Goal: Entertainment & Leisure: Consume media (video, audio)

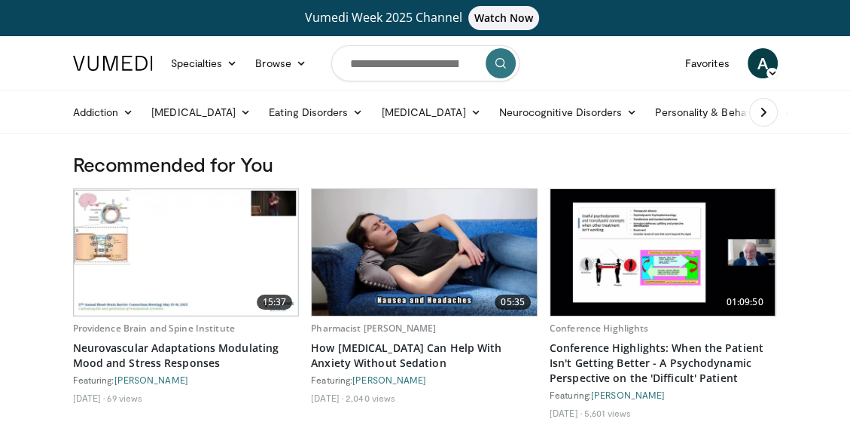
click at [766, 66] on span "A" at bounding box center [763, 63] width 30 height 30
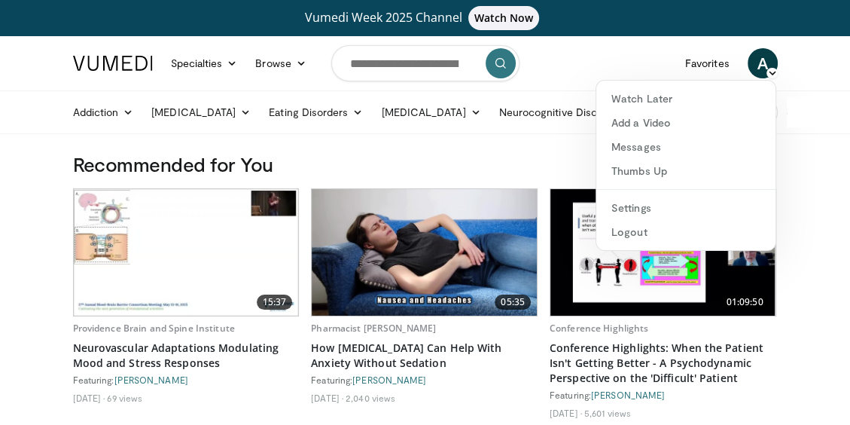
click at [766, 66] on span "A" at bounding box center [763, 63] width 30 height 30
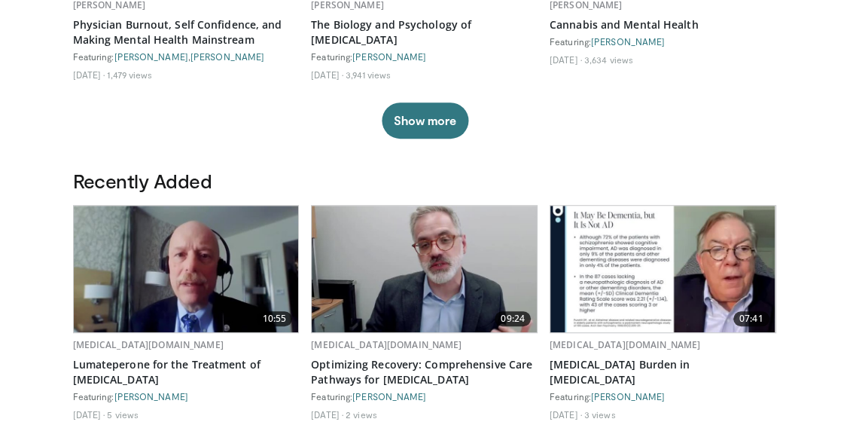
scroll to position [527, 0]
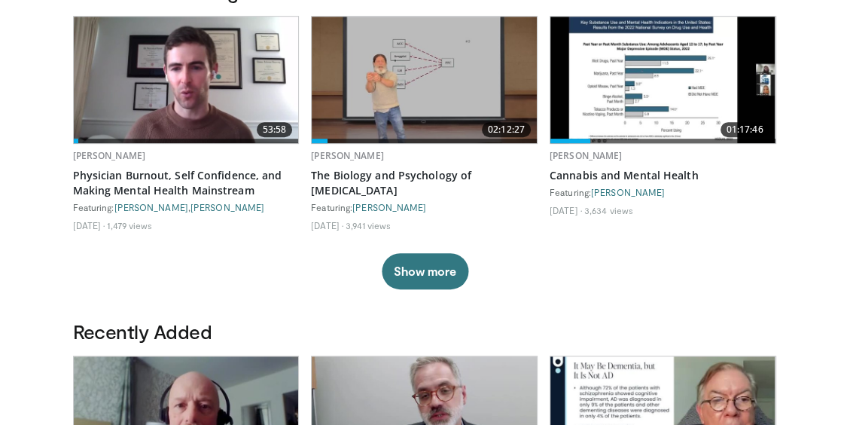
click at [690, 104] on img at bounding box center [662, 80] width 224 height 127
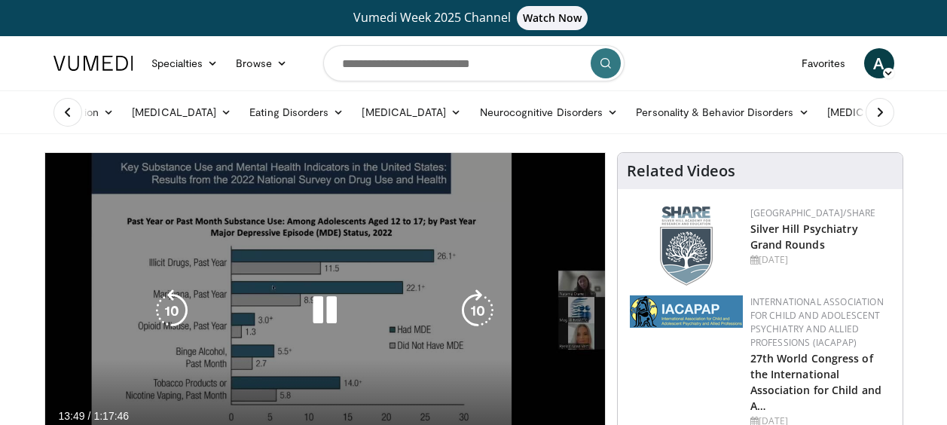
scroll to position [151, 0]
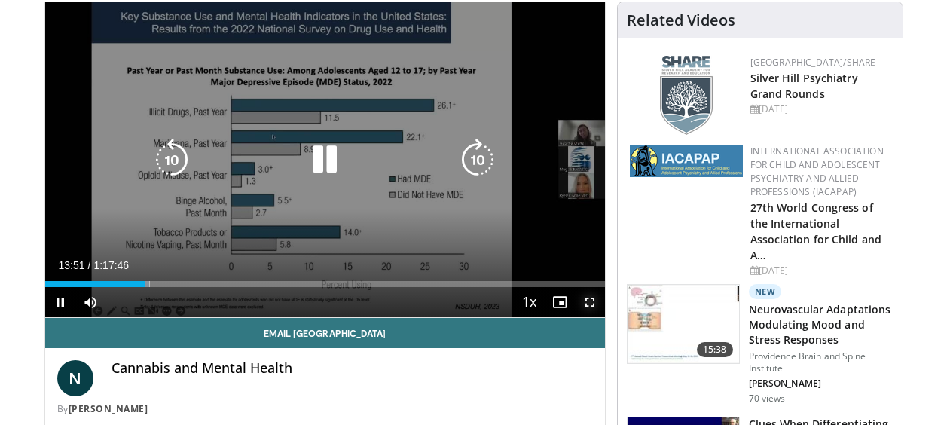
drag, startPoint x: 587, startPoint y: 303, endPoint x: 590, endPoint y: 381, distance: 78.4
click at [587, 303] on span "Video Player" at bounding box center [590, 302] width 30 height 30
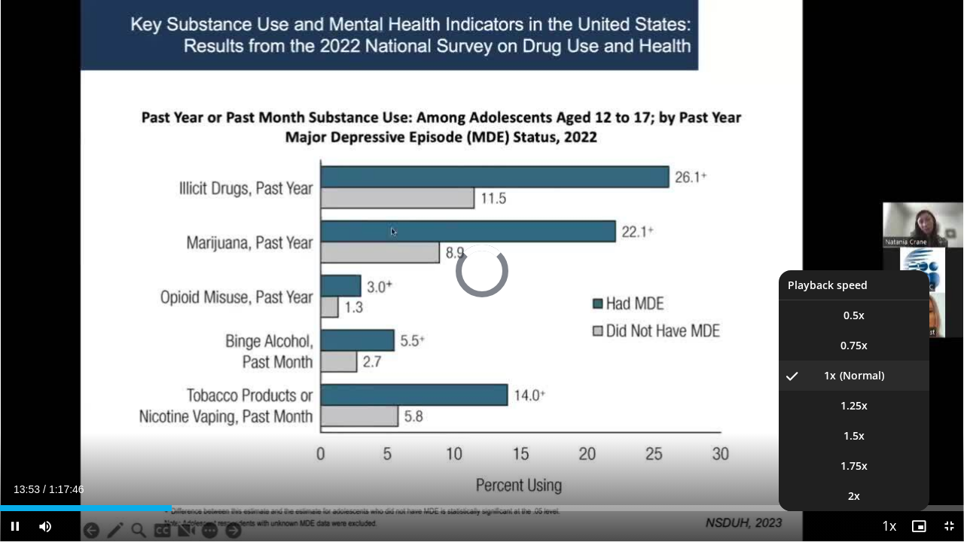
click at [849, 424] on span "Video Player" at bounding box center [888, 527] width 21 height 30
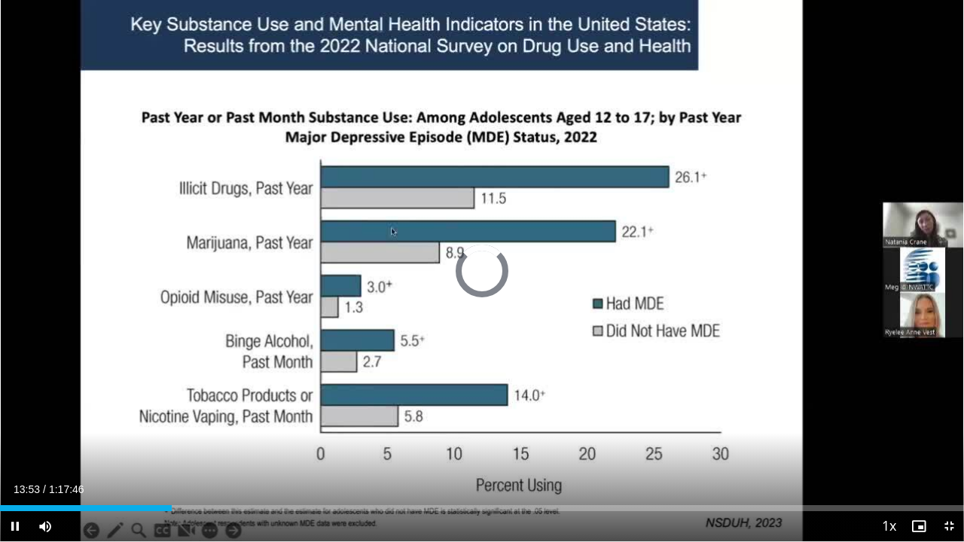
click at [849, 424] on video-js "**********" at bounding box center [482, 271] width 964 height 542
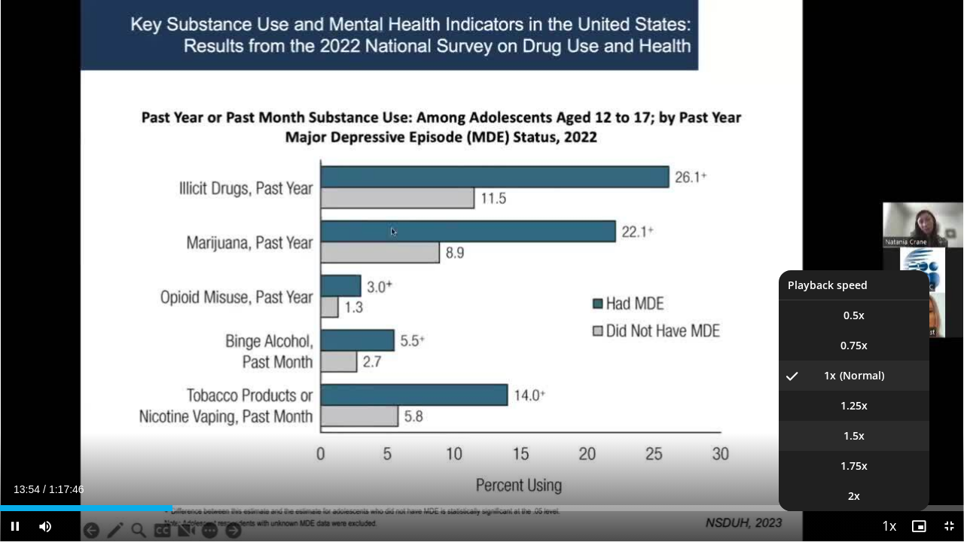
click at [849, 424] on li "1.5x" at bounding box center [854, 436] width 151 height 30
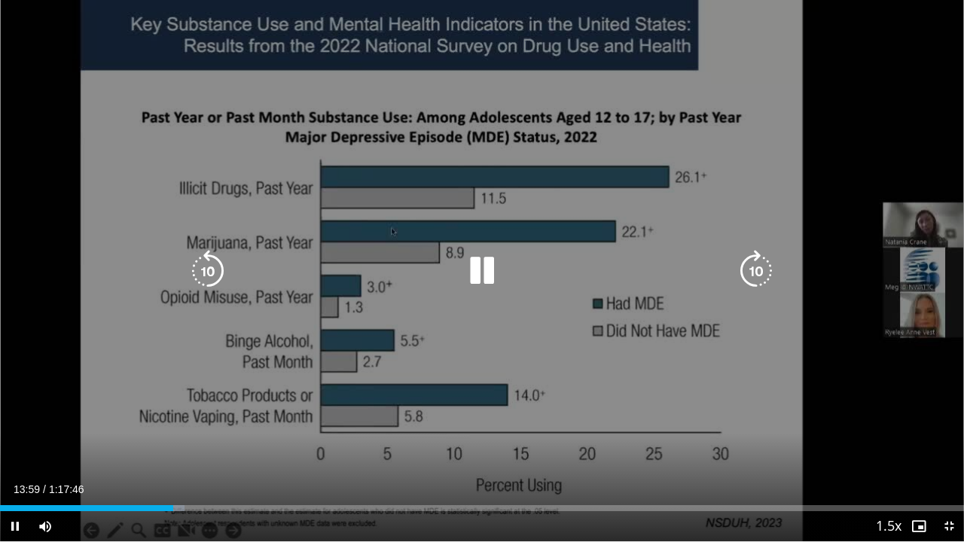
click at [681, 125] on div "10 seconds Tap to unmute" at bounding box center [482, 270] width 964 height 541
click at [483, 270] on icon "Video Player" at bounding box center [482, 271] width 42 height 42
click at [489, 279] on icon "Video Player" at bounding box center [482, 271] width 42 height 42
click at [483, 279] on icon "Video Player" at bounding box center [482, 271] width 42 height 42
click at [818, 150] on div "10 seconds Tap to unmute" at bounding box center [482, 270] width 964 height 541
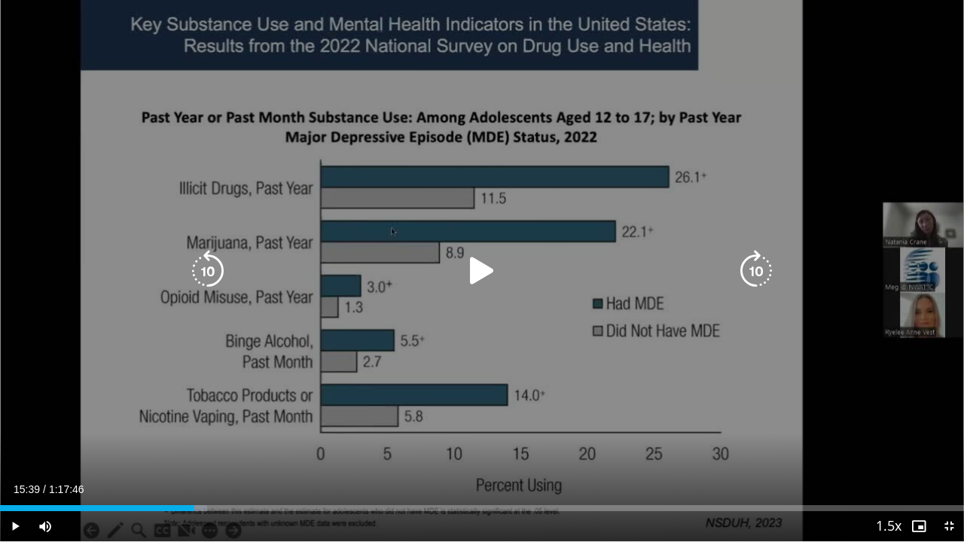
click at [633, 246] on div "10 seconds Tap to unmute" at bounding box center [482, 270] width 964 height 541
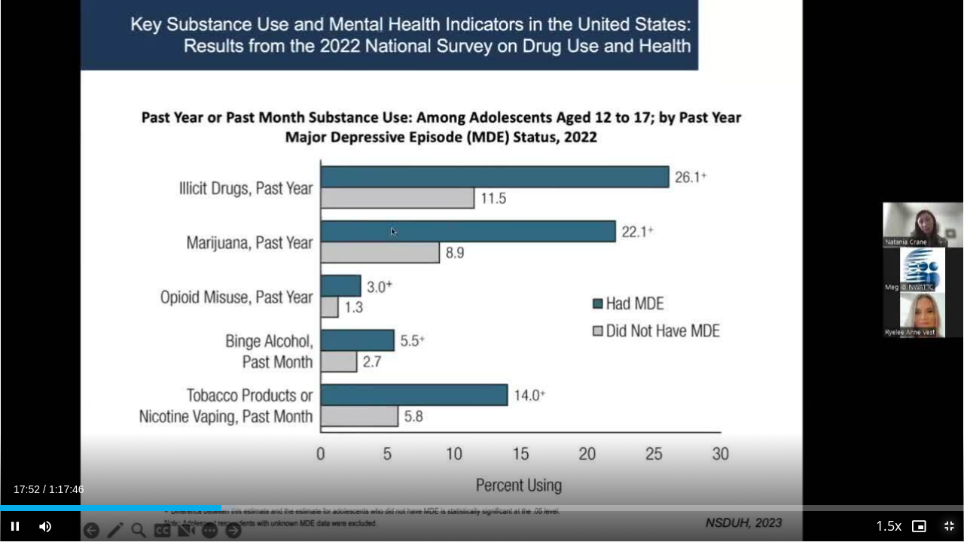
click at [849, 424] on span "Video Player" at bounding box center [949, 526] width 30 height 30
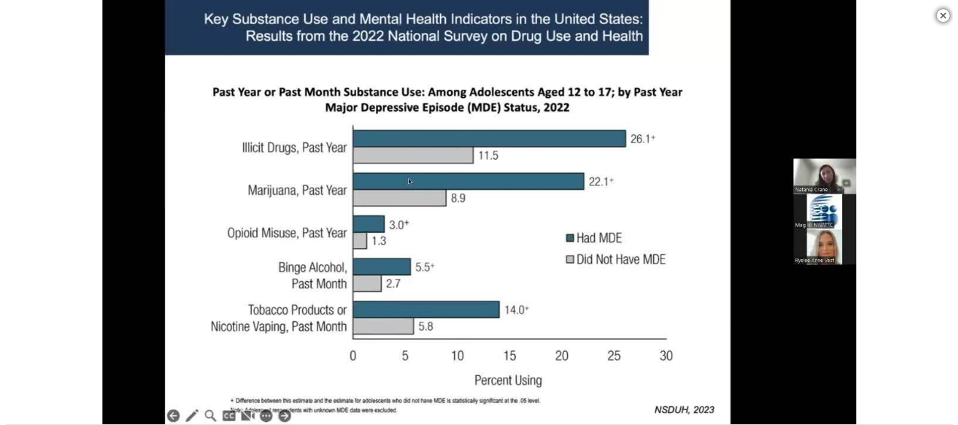
scroll to position [527, 0]
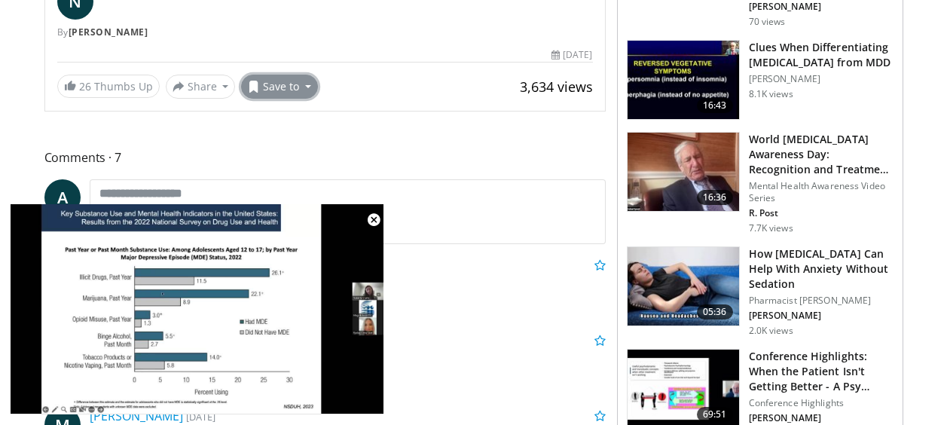
click at [297, 91] on button "Save to" at bounding box center [279, 87] width 77 height 24
click at [270, 147] on link "New Playlist" at bounding box center [306, 156] width 129 height 24
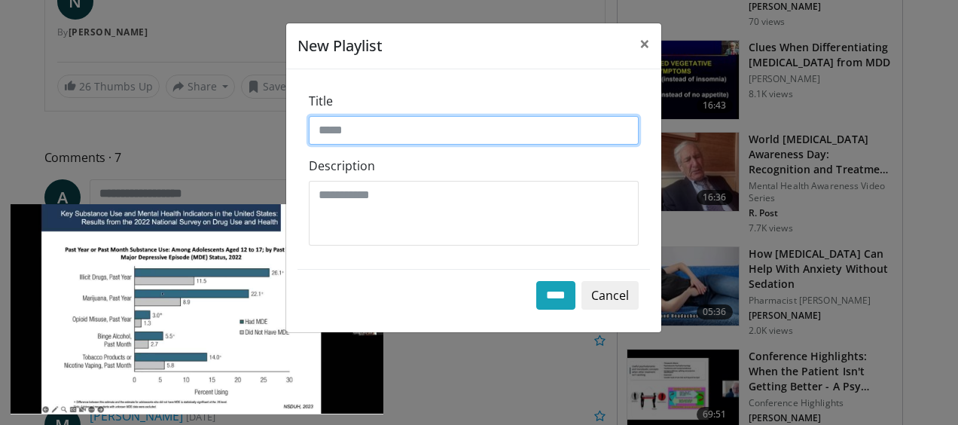
click at [355, 133] on input "Title" at bounding box center [474, 130] width 330 height 29
type input "**********"
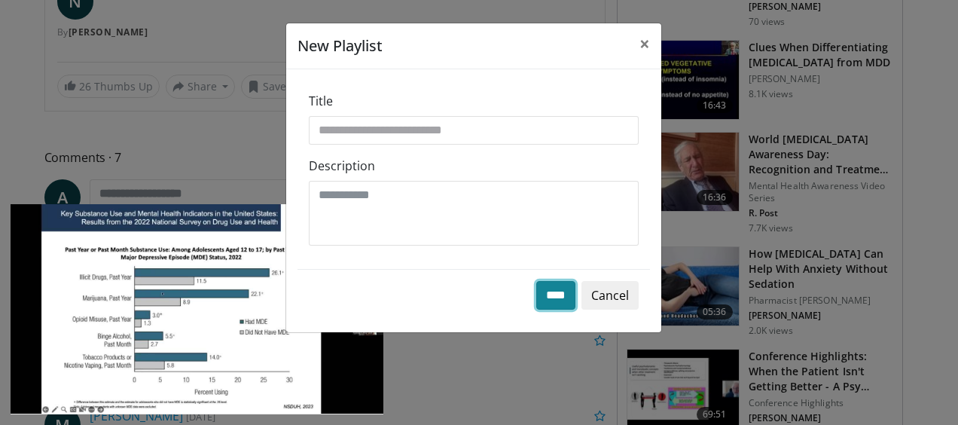
click at [546, 285] on input "****" at bounding box center [555, 295] width 39 height 29
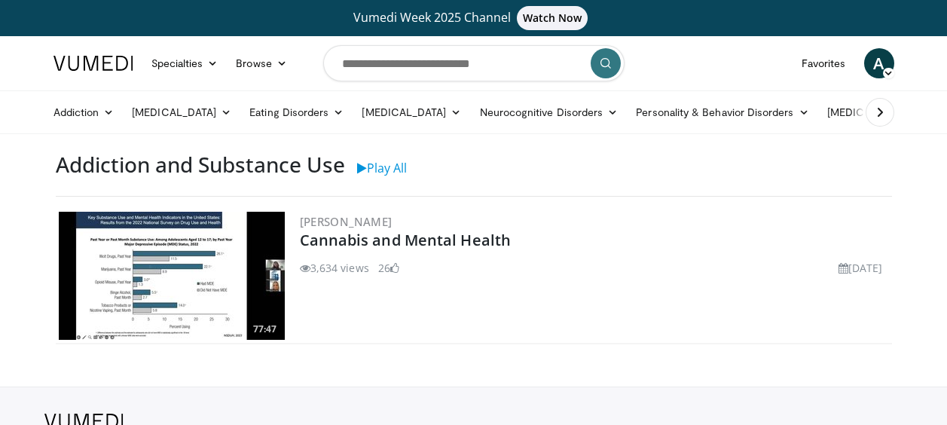
click at [206, 267] on img at bounding box center [172, 276] width 226 height 128
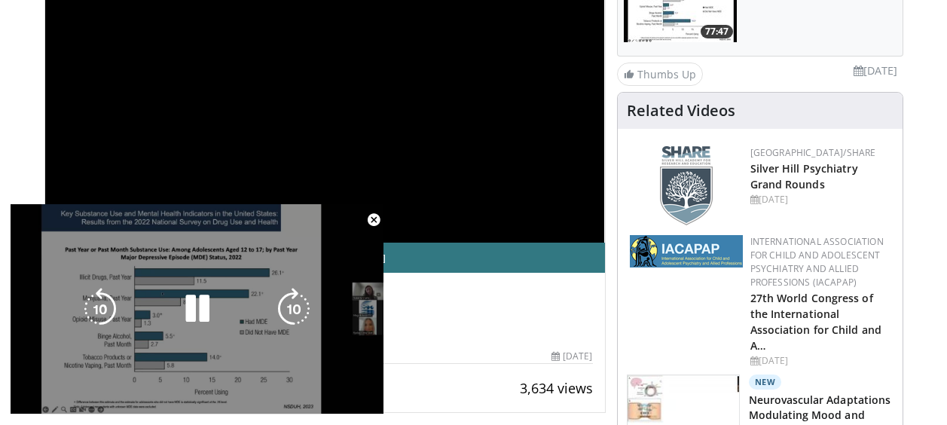
scroll to position [377, 0]
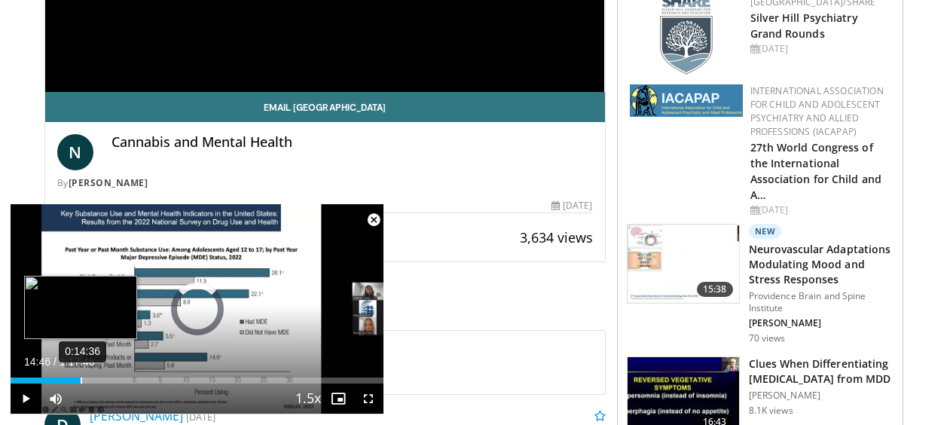
click at [81, 378] on div "0:14:36" at bounding box center [82, 380] width 2 height 6
click at [86, 383] on div "0:15:42" at bounding box center [87, 380] width 2 height 6
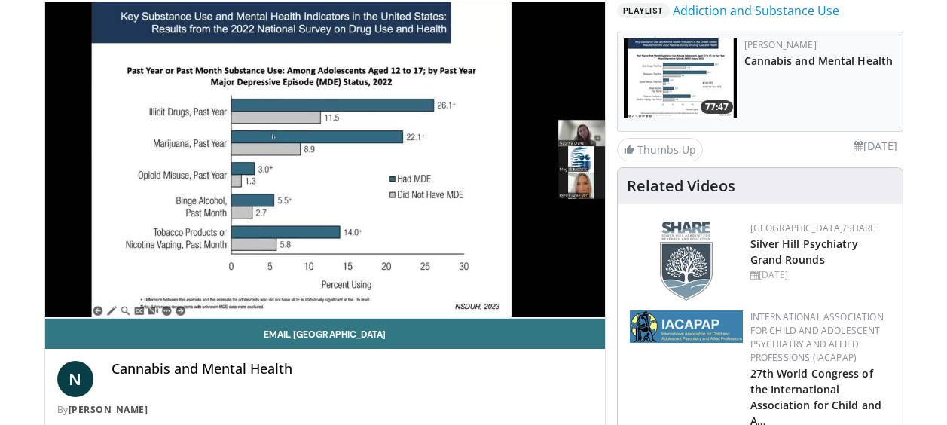
scroll to position [75, 0]
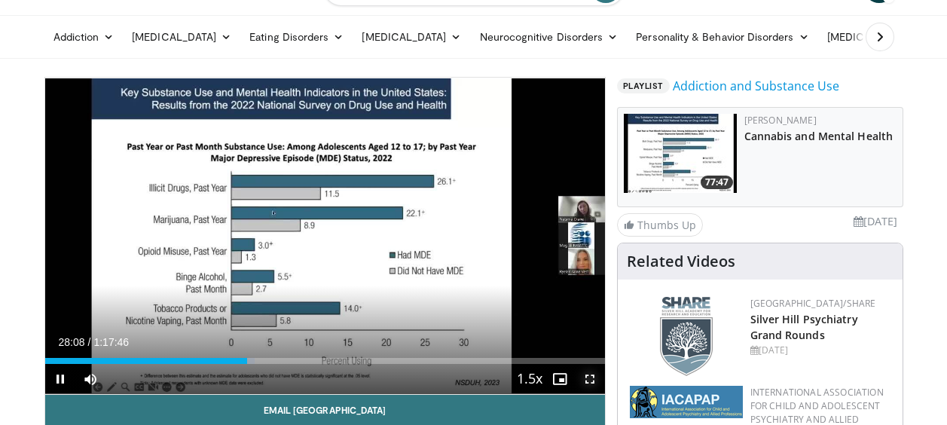
drag, startPoint x: 591, startPoint y: 377, endPoint x: 594, endPoint y: 455, distance: 78.4
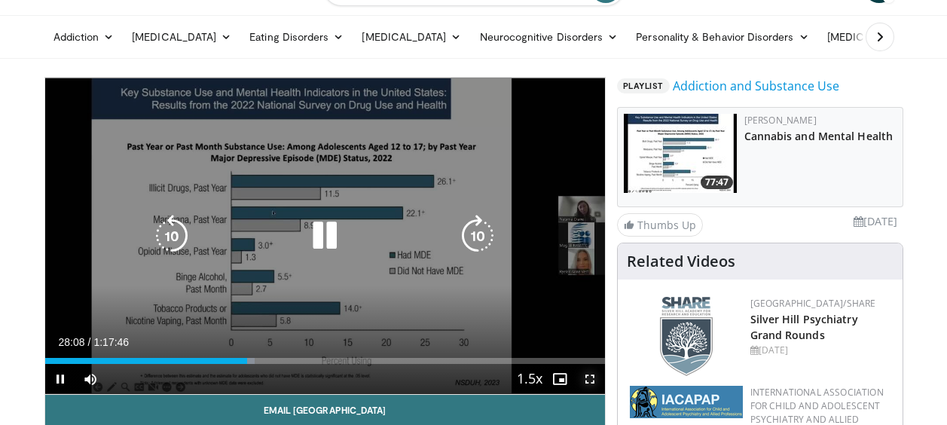
click at [591, 377] on span "Video Player" at bounding box center [590, 379] width 30 height 30
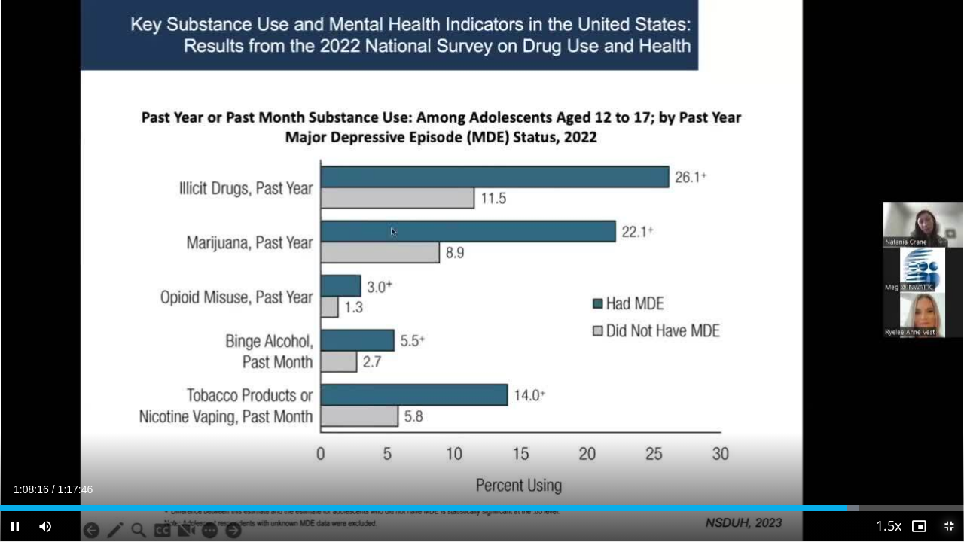
click at [944, 424] on span "Video Player" at bounding box center [949, 526] width 30 height 30
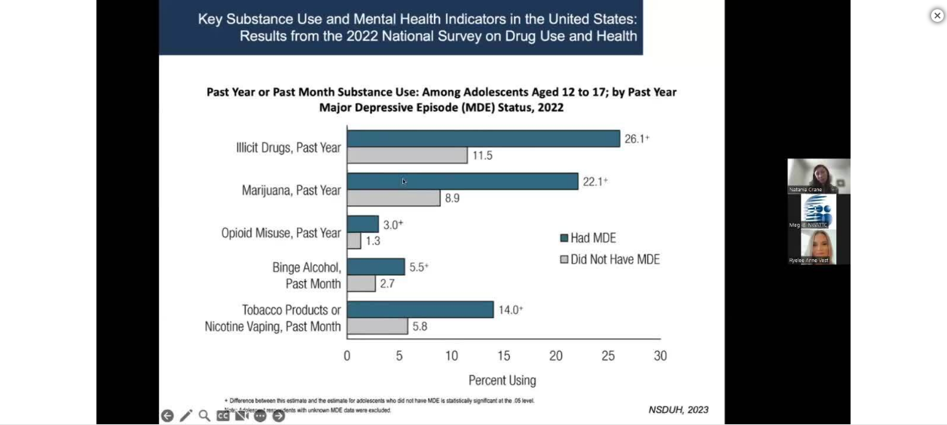
scroll to position [0, 0]
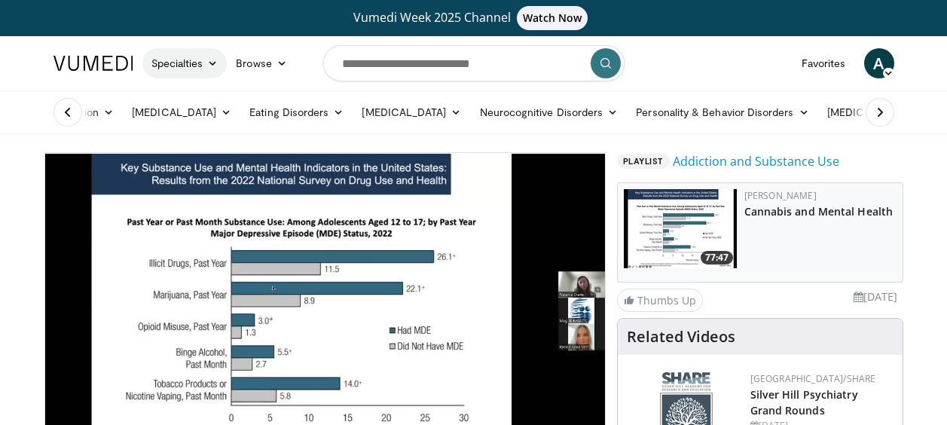
click at [179, 66] on link "Specialties" at bounding box center [184, 63] width 85 height 30
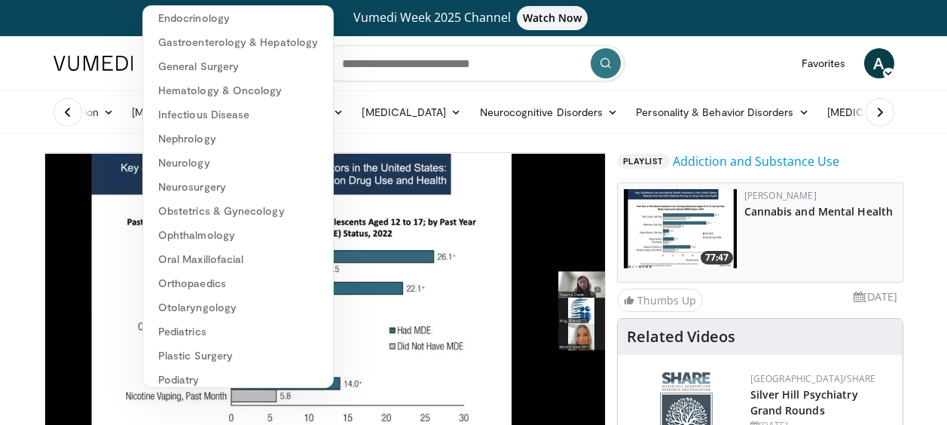
scroll to position [301, 0]
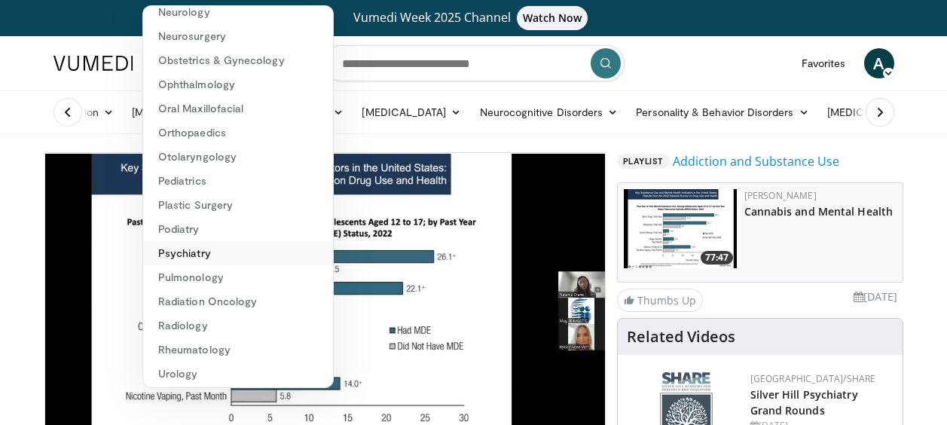
click at [222, 252] on link "Psychiatry" at bounding box center [238, 253] width 190 height 24
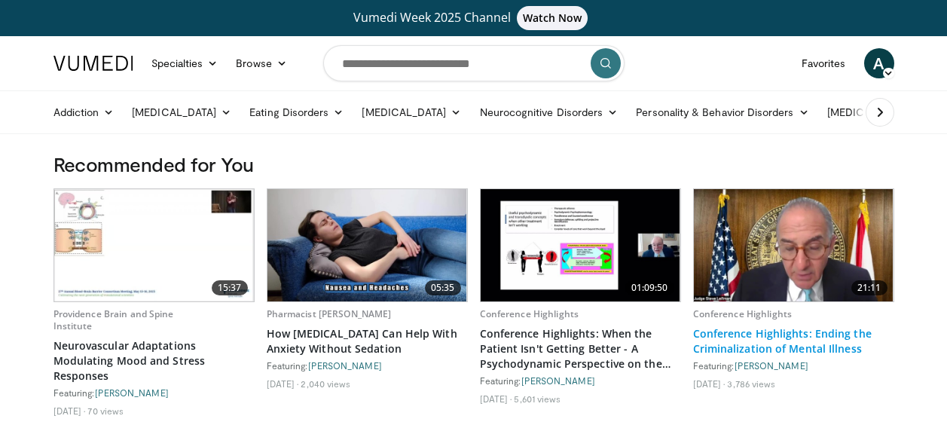
scroll to position [226, 0]
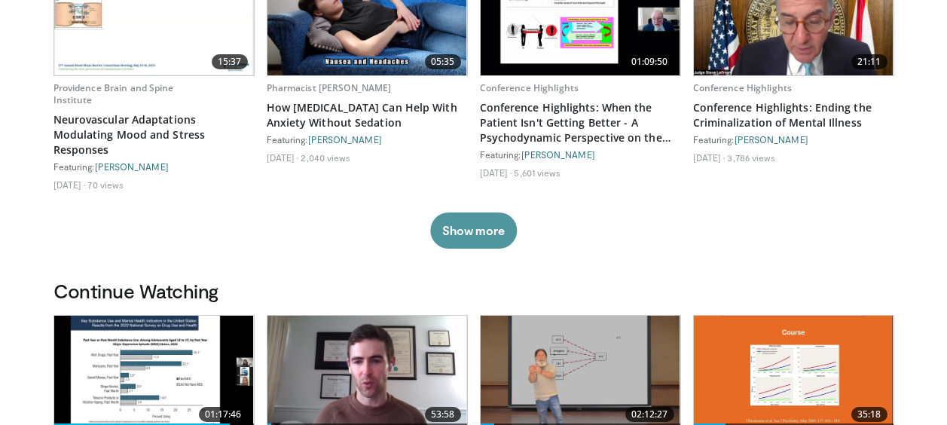
click at [497, 228] on button "Show more" at bounding box center [473, 230] width 87 height 36
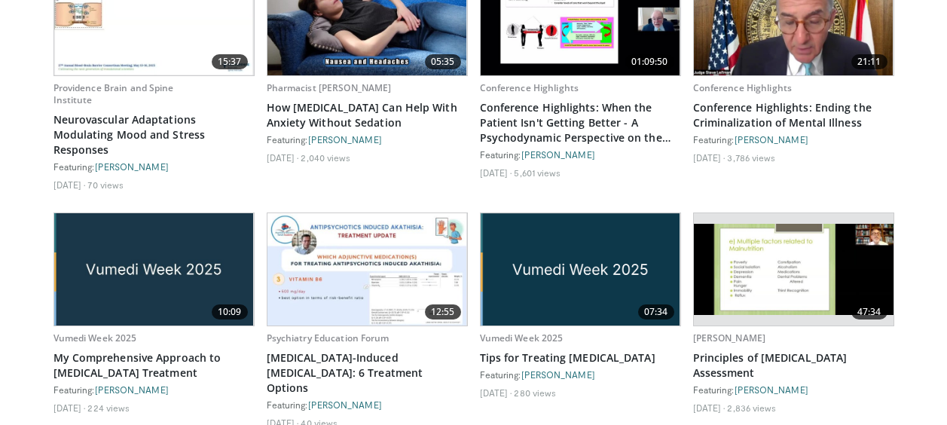
scroll to position [301, 0]
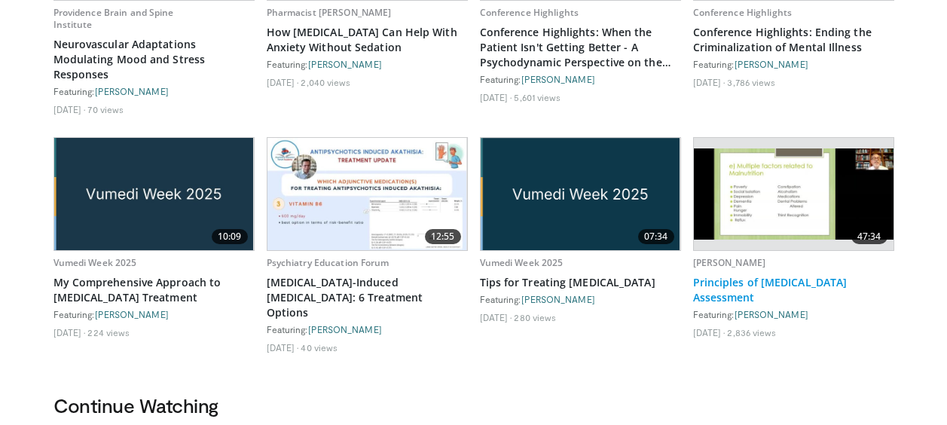
click at [808, 279] on link "Principles of [MEDICAL_DATA] Assessment" at bounding box center [793, 290] width 201 height 30
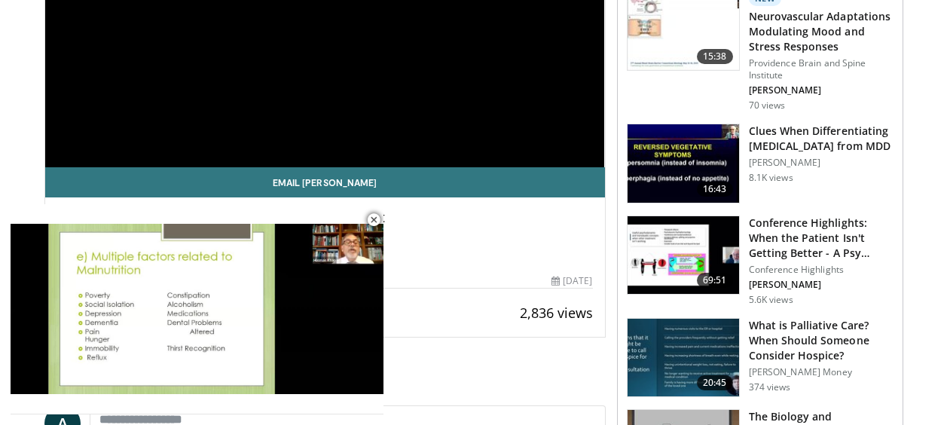
scroll to position [75, 0]
